Goal: Use online tool/utility: Utilize a website feature to perform a specific function

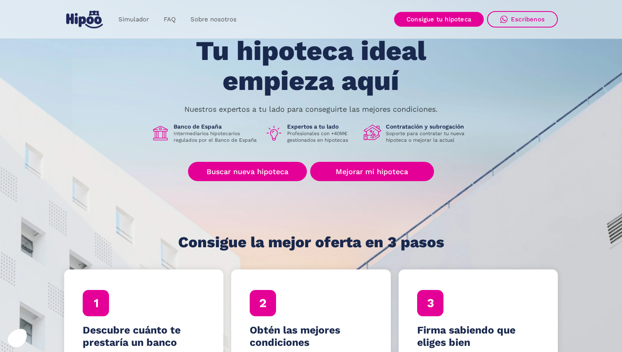
scroll to position [43, 0]
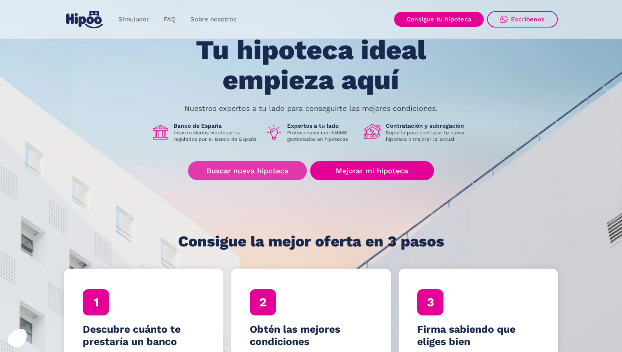
click at [260, 172] on link "Buscar nueva hipoteca" at bounding box center [247, 170] width 119 height 19
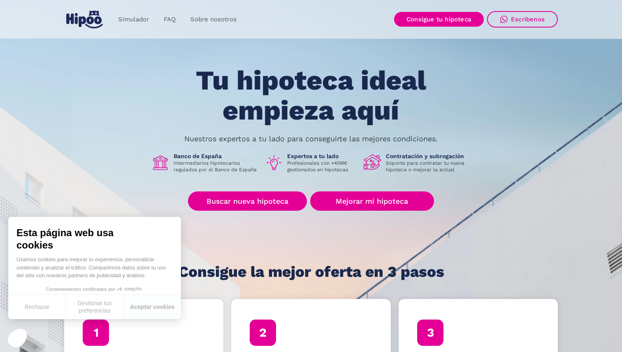
scroll to position [12, 0]
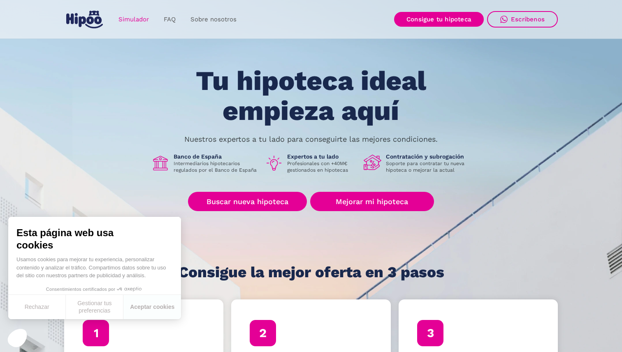
click at [132, 20] on link "Simulador" at bounding box center [133, 20] width 45 height 16
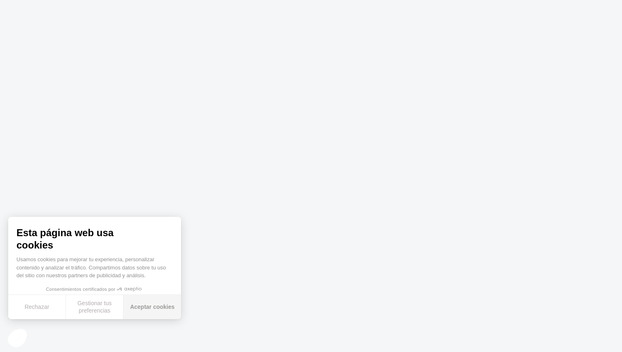
drag, startPoint x: 157, startPoint y: 312, endPoint x: 162, endPoint y: 313, distance: 4.8
click at [158, 312] on button "Aceptar cookies" at bounding box center [152, 307] width 58 height 24
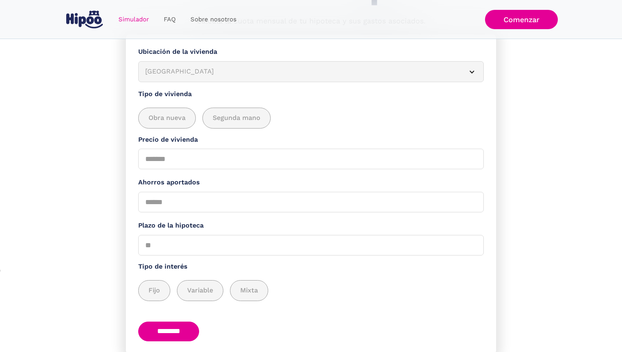
scroll to position [14, 0]
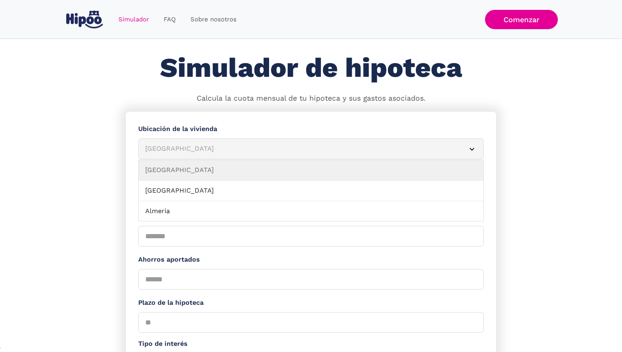
click at [184, 150] on div "Albacete" at bounding box center [301, 149] width 312 height 10
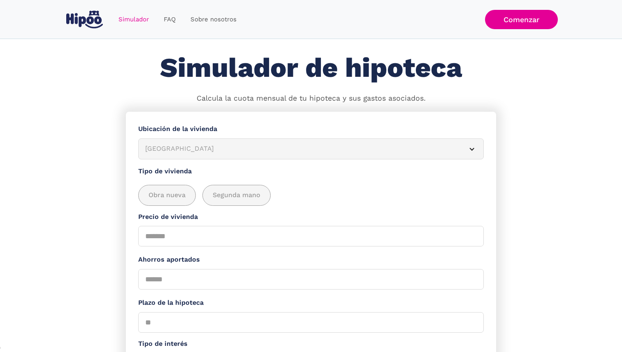
click at [184, 150] on div "Albacete" at bounding box center [301, 149] width 312 height 10
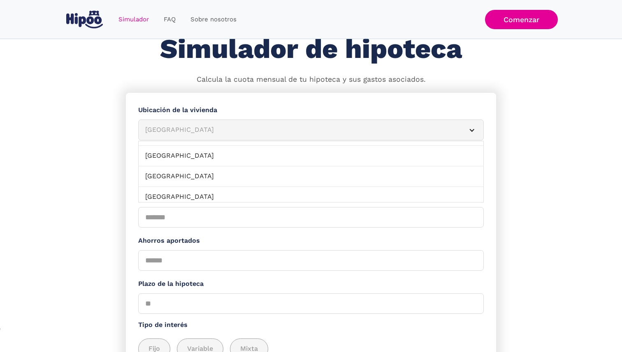
scroll to position [121, 0]
click at [183, 158] on link "Barcelona" at bounding box center [311, 153] width 345 height 21
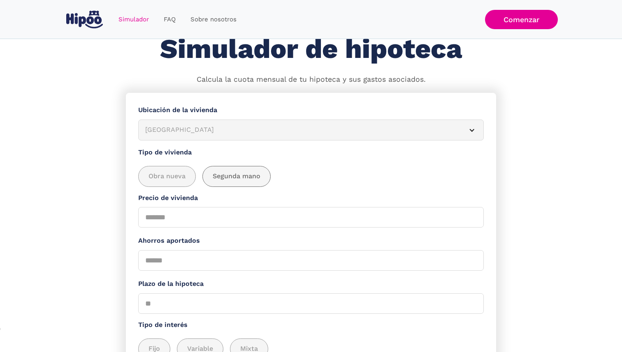
click at [236, 176] on span "Segunda mano" at bounding box center [237, 176] width 48 height 10
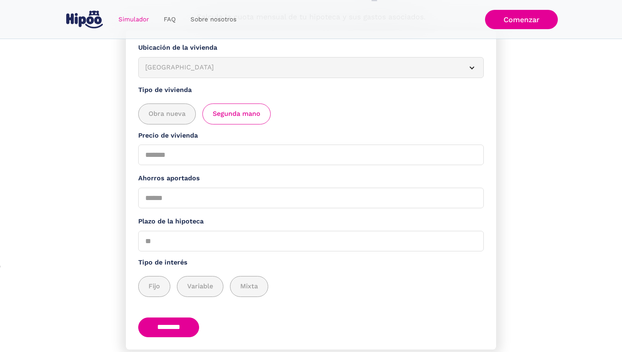
scroll to position [101, 0]
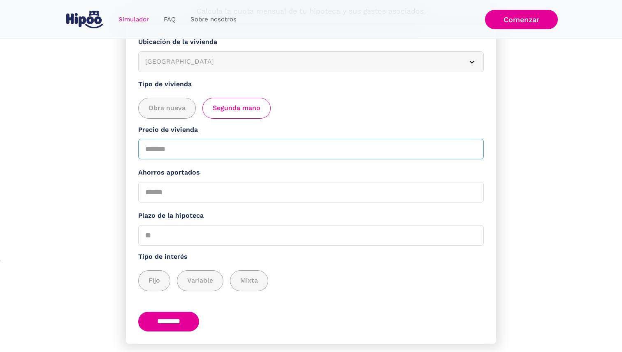
click at [189, 153] on input "Precio de vivienda" at bounding box center [310, 149] width 345 height 21
type input "******"
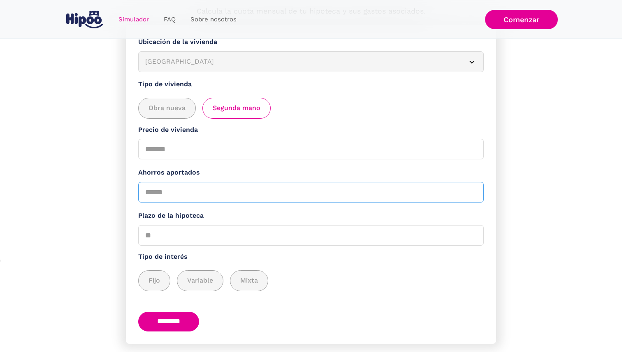
click at [197, 193] on input "Ahorros aportados" at bounding box center [310, 192] width 345 height 21
type input "*****"
click at [171, 237] on input "Plazo de la hipoteca" at bounding box center [310, 235] width 345 height 21
drag, startPoint x: 162, startPoint y: 236, endPoint x: 139, endPoint y: 234, distance: 22.3
click at [139, 234] on input "Plazo de la hipoteca" at bounding box center [310, 235] width 345 height 21
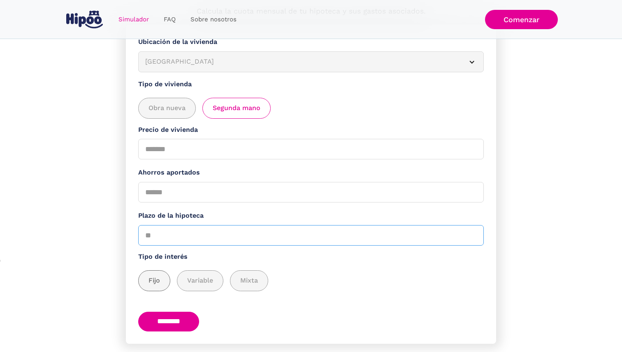
scroll to position [106, 0]
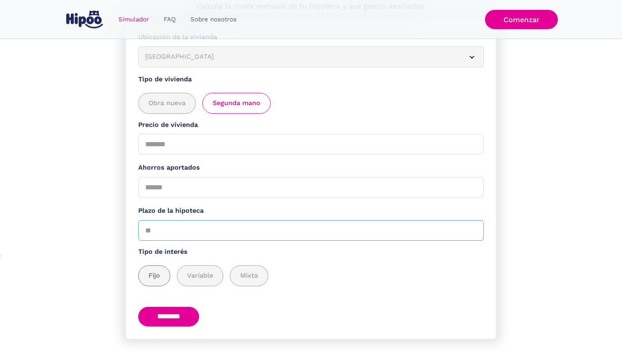
type input "**"
click at [158, 280] on span "Fijo" at bounding box center [154, 276] width 12 height 10
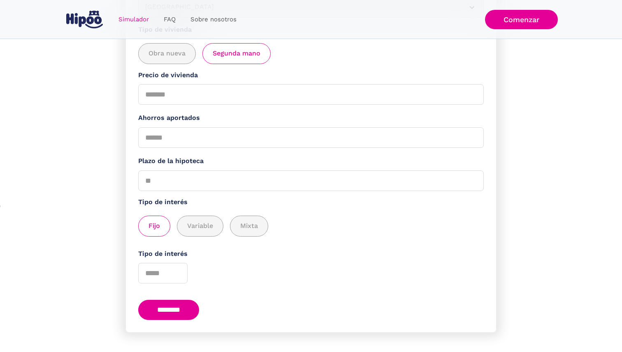
scroll to position [169, 0]
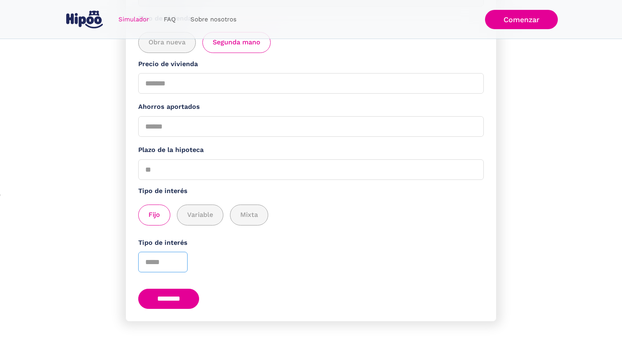
click at [153, 259] on input "Tipo de interés" at bounding box center [162, 262] width 49 height 21
click at [188, 298] on input "********" at bounding box center [168, 299] width 61 height 20
type input "*"
click at [170, 296] on input "********" at bounding box center [168, 299] width 61 height 20
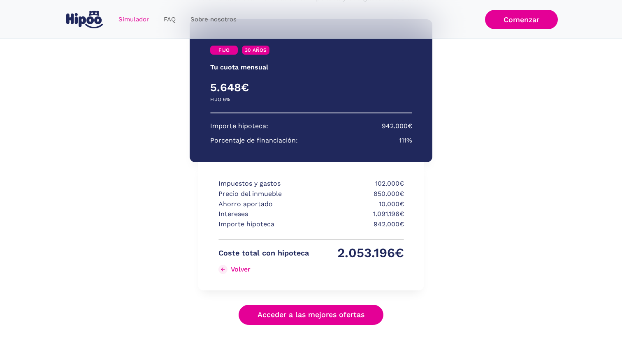
scroll to position [133, 0]
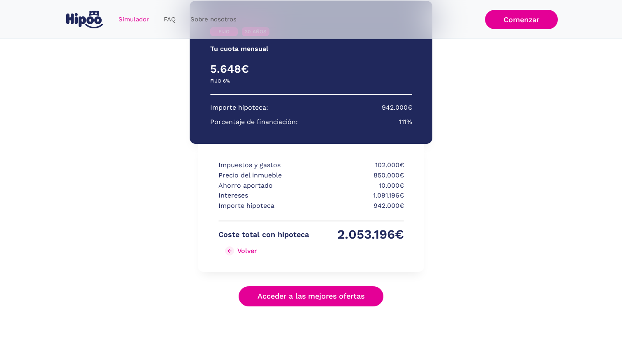
click at [244, 250] on div "Volver" at bounding box center [247, 251] width 20 height 8
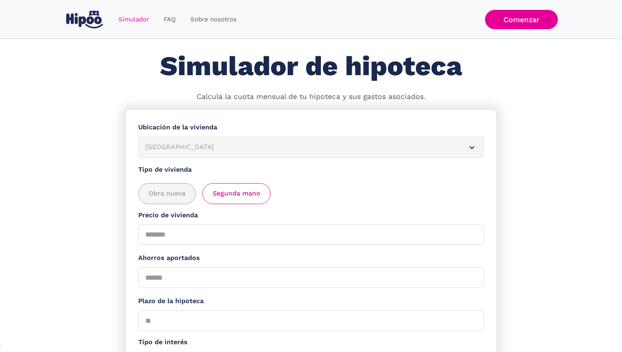
scroll to position [21, 0]
